Goal: Transaction & Acquisition: Purchase product/service

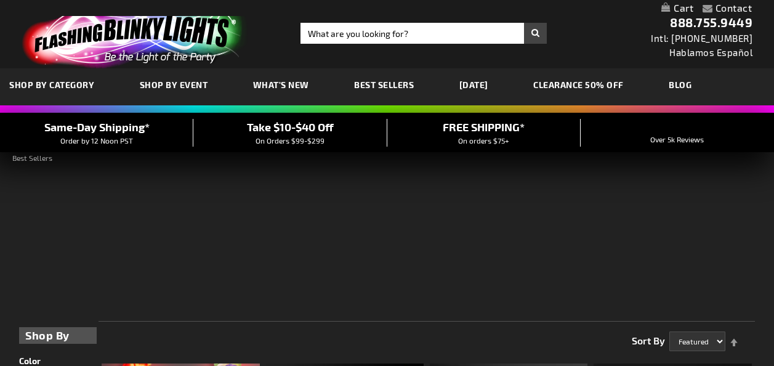
scroll to position [71, 0]
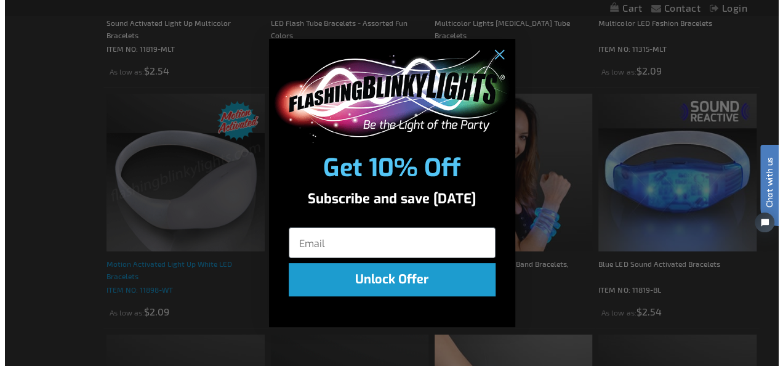
scroll to position [644, 0]
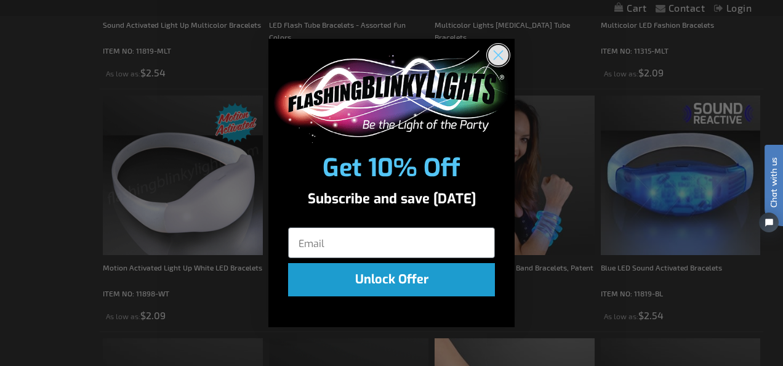
click at [489, 47] on icon "Close dialog" at bounding box center [498, 55] width 22 height 22
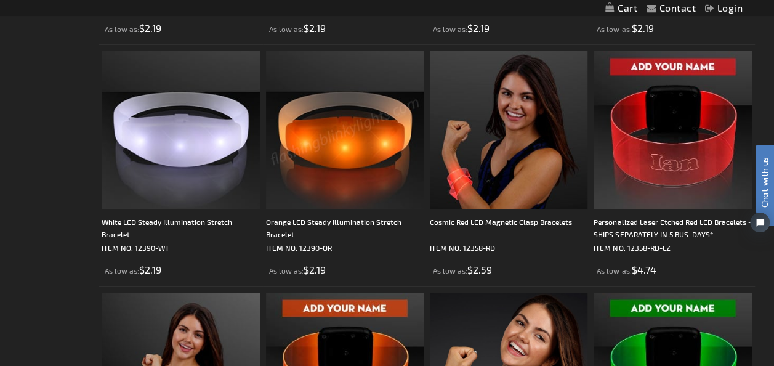
scroll to position [2131, 0]
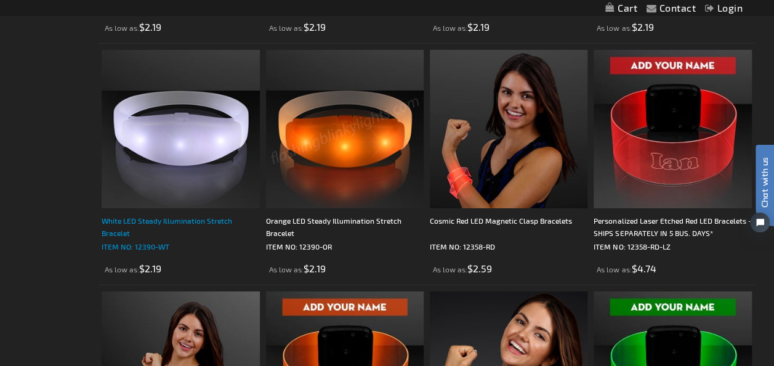
click at [201, 214] on div "White LED Steady Illumination Stretch Bracelet" at bounding box center [181, 226] width 158 height 25
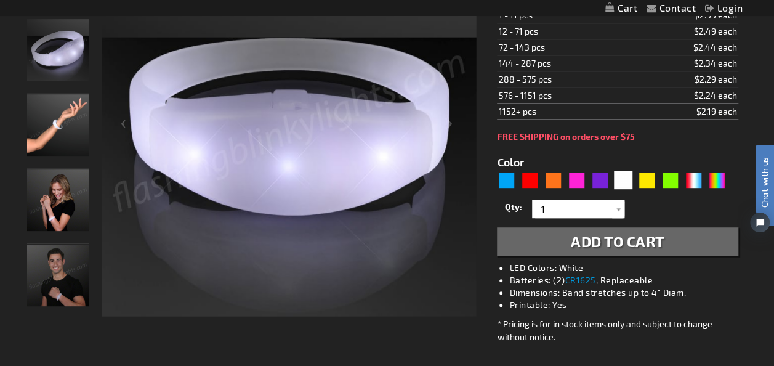
click at [726, 290] on li "Dimensions: Band stretches up to 4" Diam." at bounding box center [629, 292] width 241 height 12
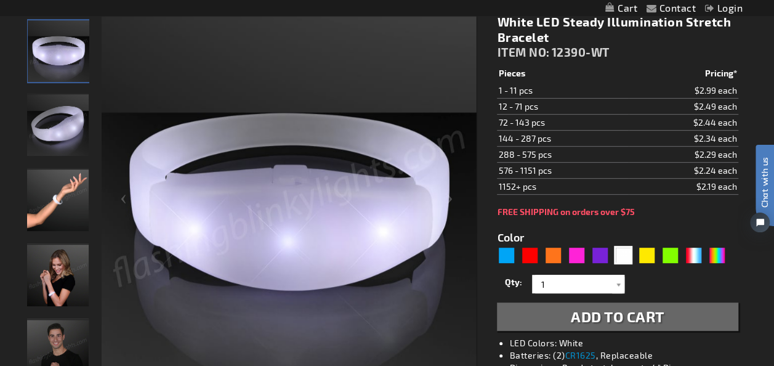
scroll to position [168, 0]
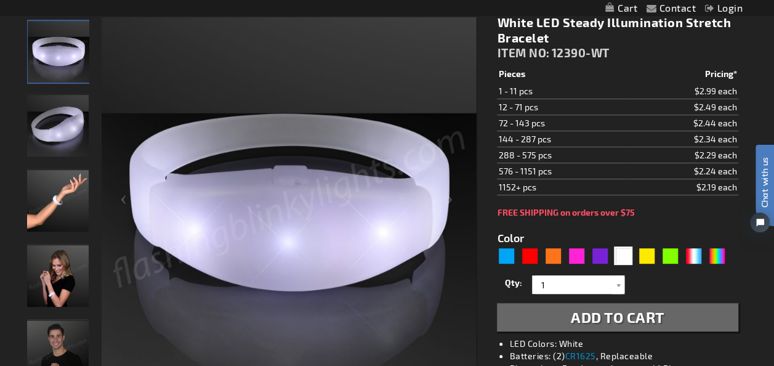
click at [563, 292] on div "Qty 1 2 3 4 5 6 7 8 9 10 11 12 24 36 48 60 72 84 96 108 120 132 144 156 168" at bounding box center [617, 284] width 241 height 25
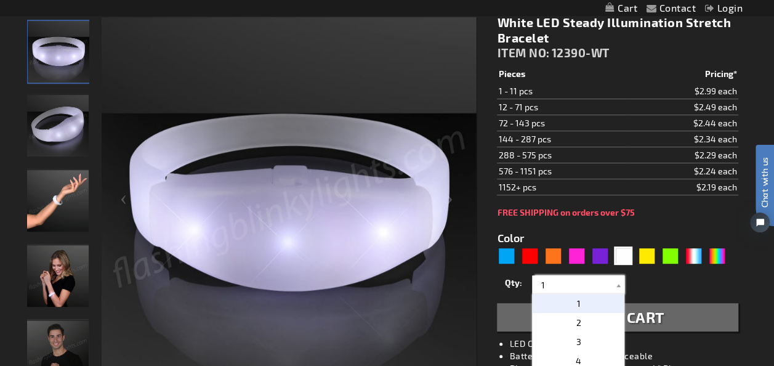
click at [562, 275] on input "1" at bounding box center [579, 284] width 89 height 18
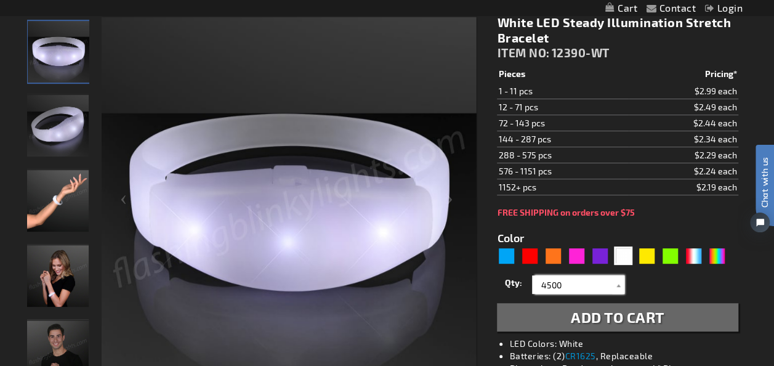
type input "4500"
click at [675, 316] on button "Add to Cart" at bounding box center [617, 317] width 241 height 28
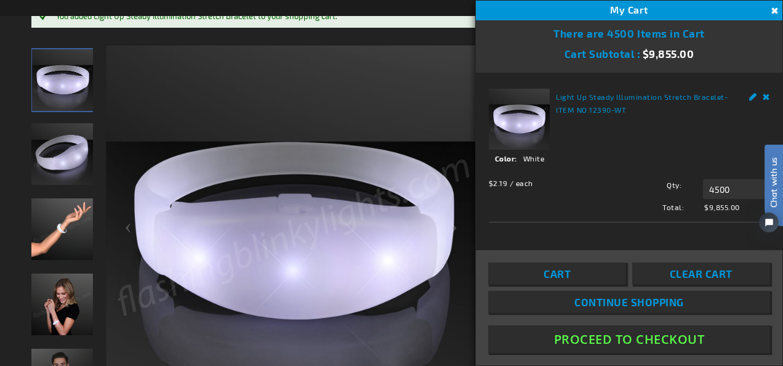
click at [773, 10] on button "Close" at bounding box center [773, 11] width 14 height 14
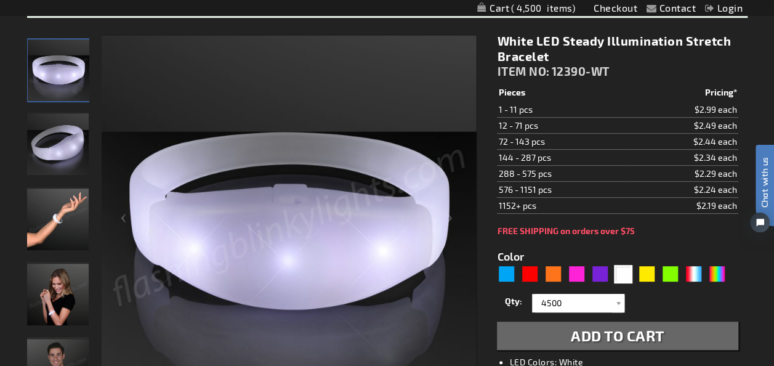
scroll to position [178, 0]
